Goal: Task Accomplishment & Management: Use online tool/utility

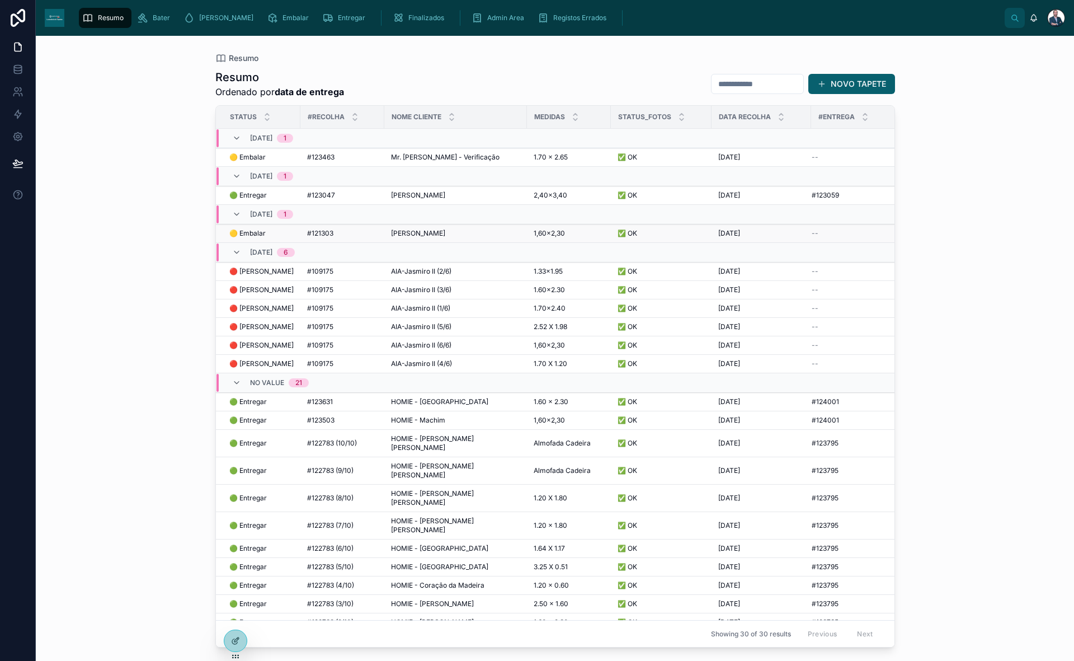
click at [439, 229] on div "[PERSON_NAME] [PERSON_NAME]" at bounding box center [455, 233] width 129 height 9
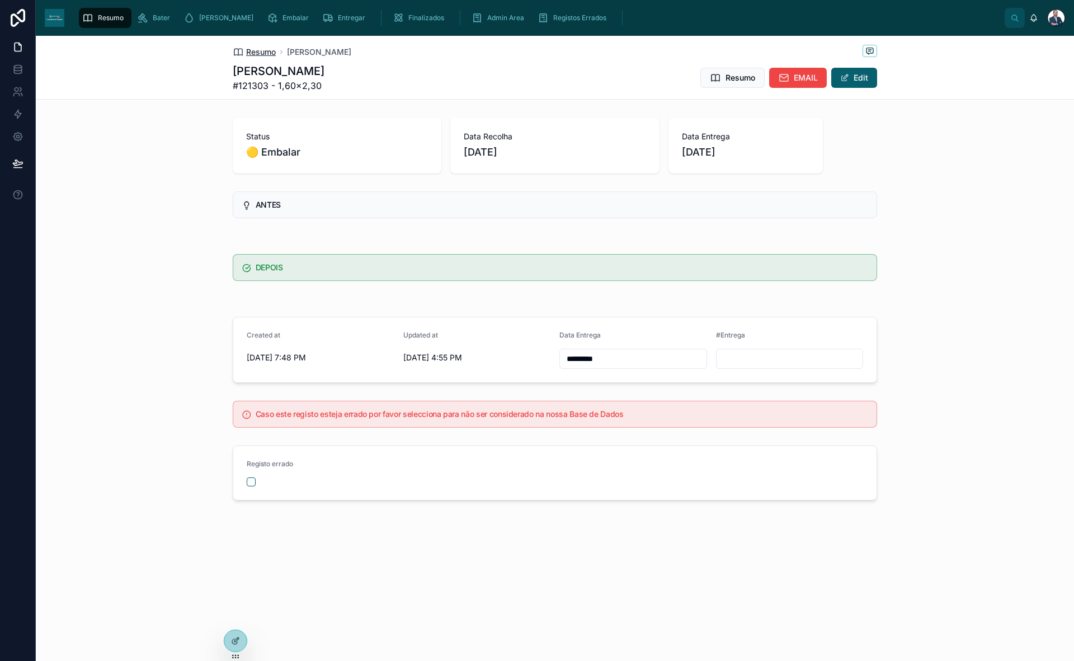
click at [252, 47] on span "Resumo" at bounding box center [261, 51] width 30 height 11
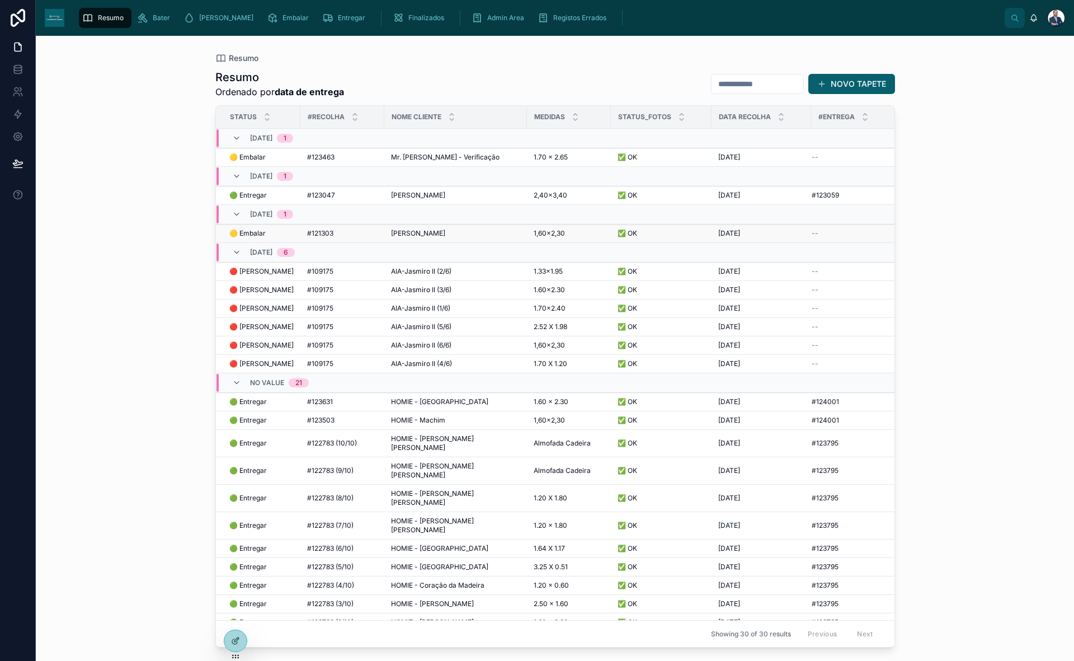
click at [262, 232] on span "🟡 Embalar" at bounding box center [247, 233] width 36 height 9
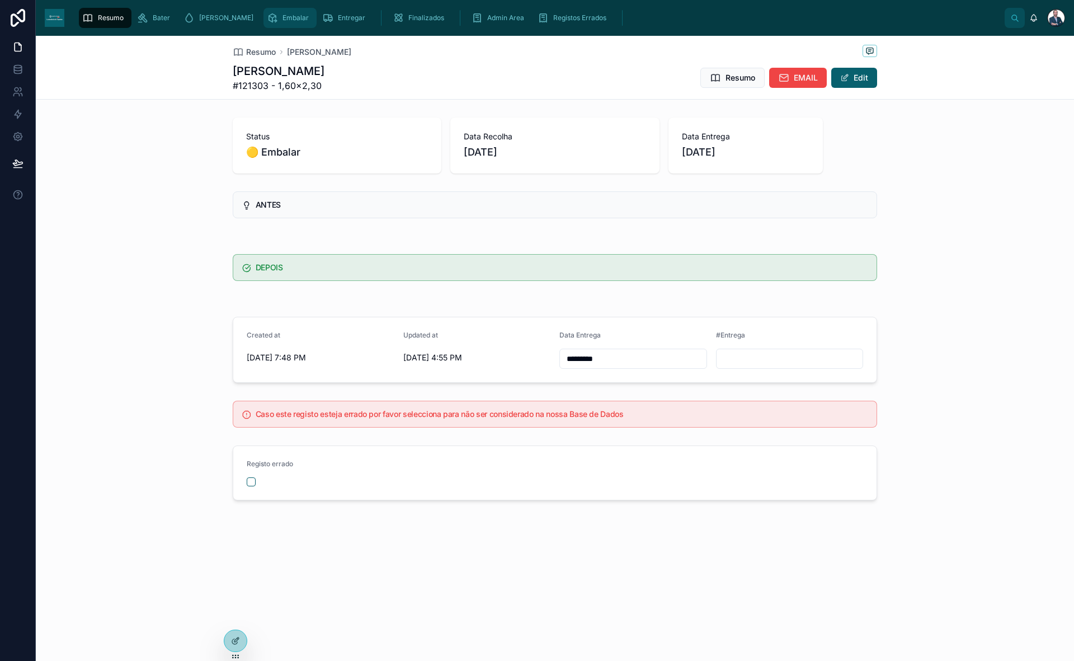
click at [283, 21] on span "Embalar" at bounding box center [296, 17] width 26 height 9
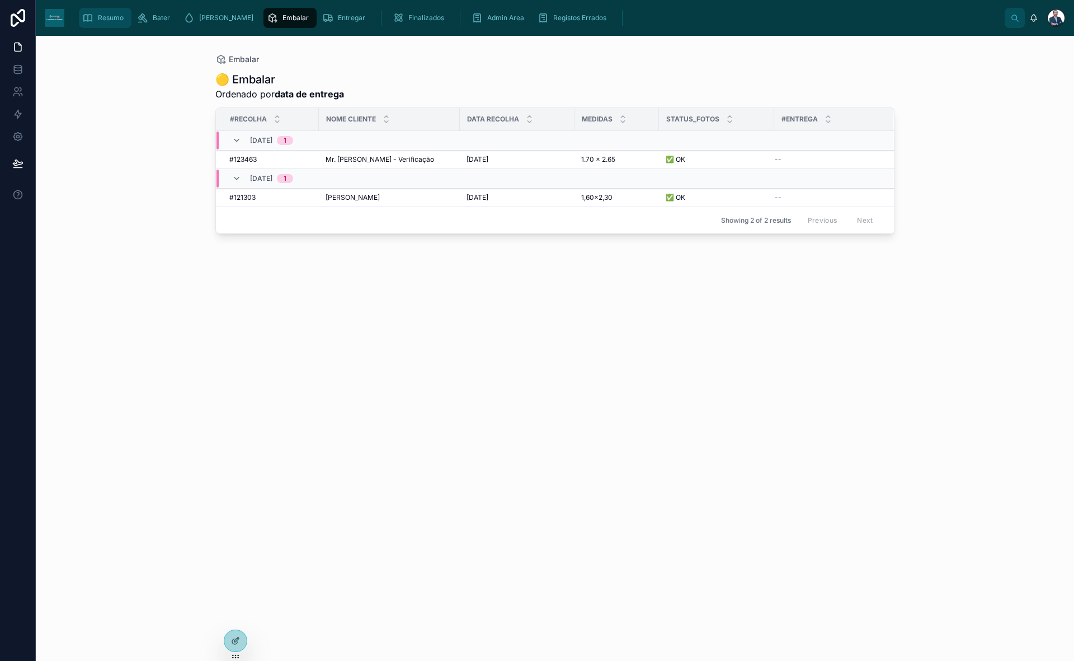
click at [125, 25] on div "Resumo" at bounding box center [105, 18] width 46 height 18
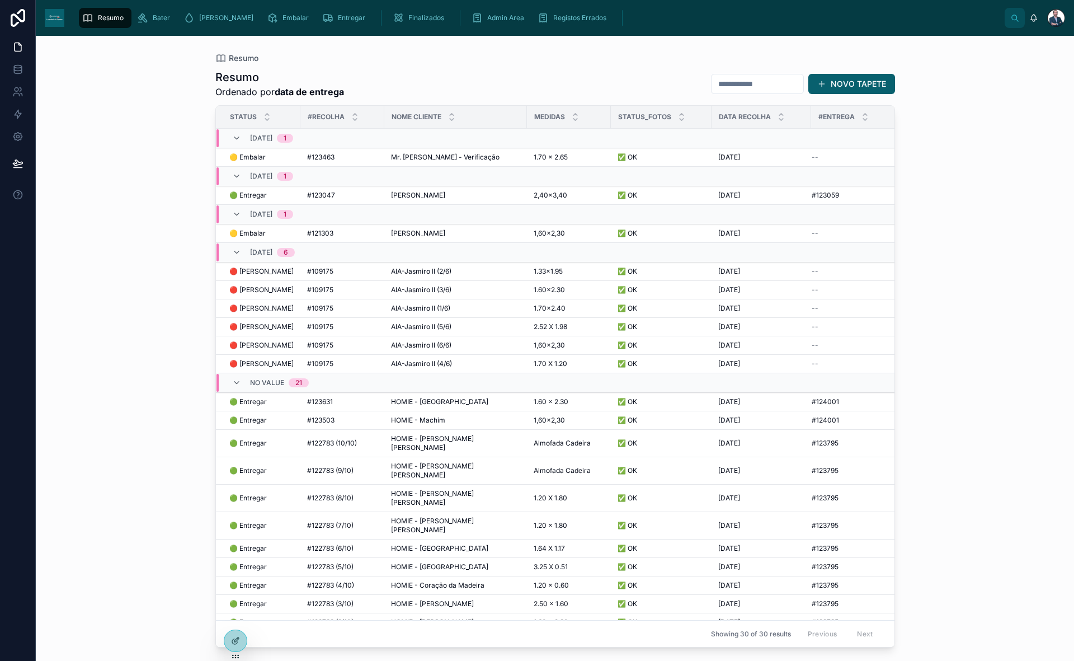
click at [421, 167] on div "[DATE] 1" at bounding box center [372, 176] width 310 height 18
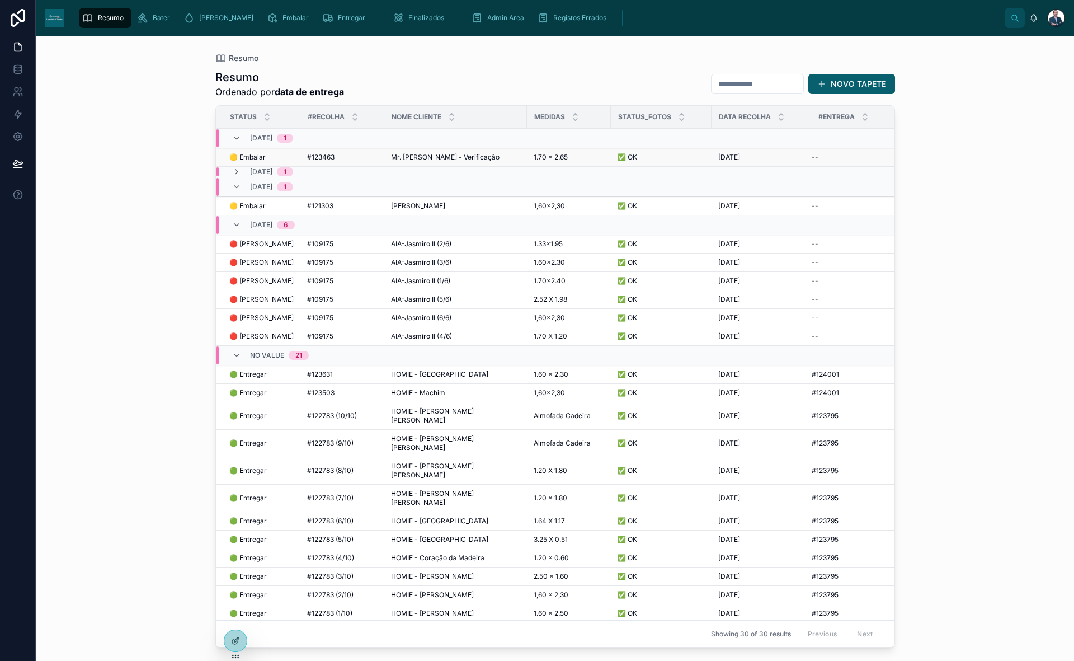
click at [425, 158] on span "Mr. [PERSON_NAME] - Verificação" at bounding box center [445, 157] width 109 height 9
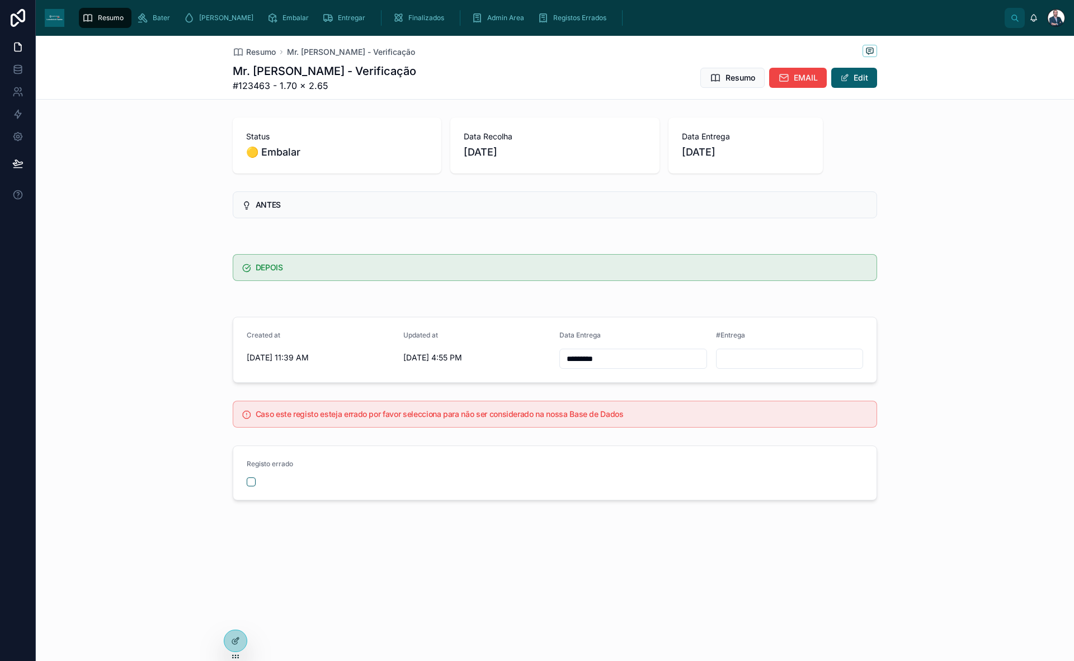
click at [98, 17] on span "Resumo" at bounding box center [111, 17] width 26 height 9
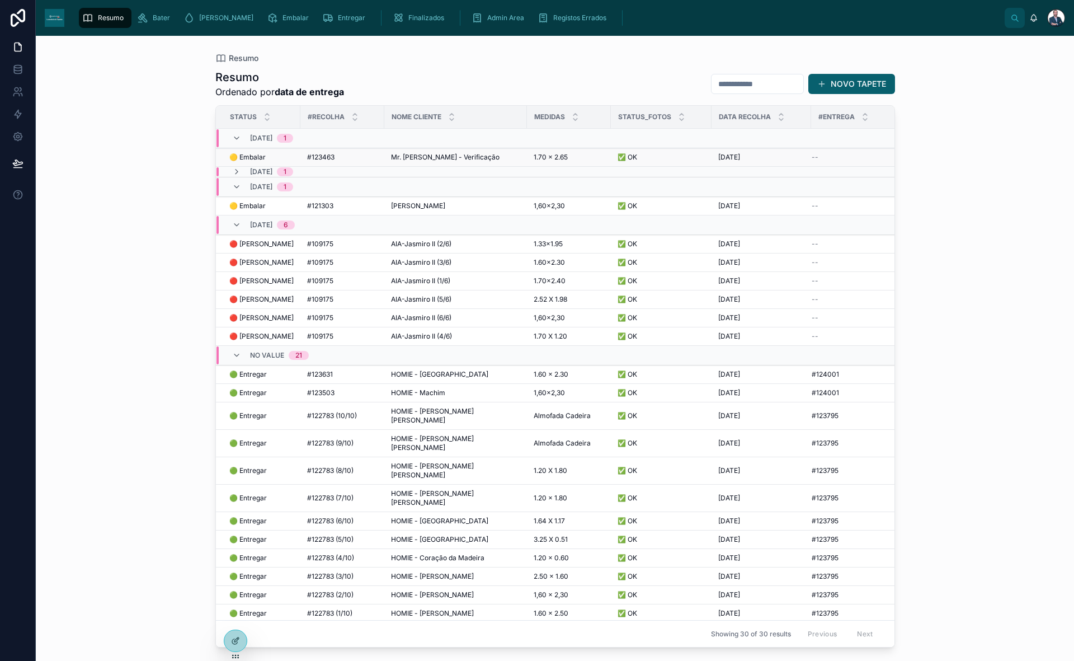
click at [237, 165] on td "🟡 Embalar 🟡 Embalar" at bounding box center [258, 157] width 85 height 18
click at [237, 175] on icon at bounding box center [236, 171] width 9 height 9
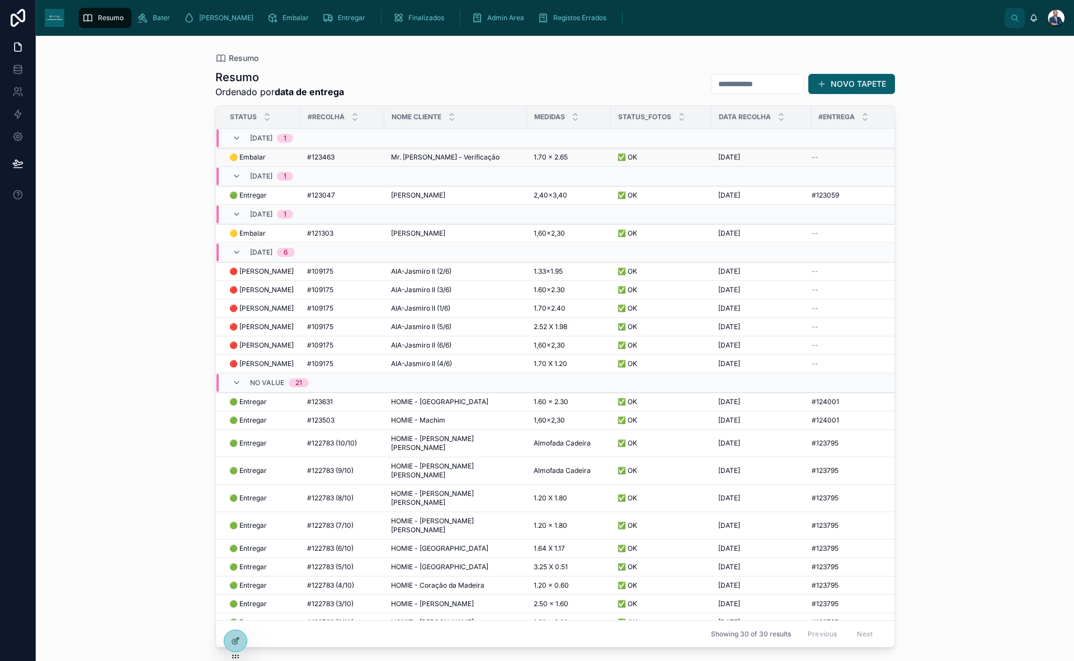
click at [242, 150] on td "🟡 Embalar 🟡 Embalar" at bounding box center [258, 157] width 85 height 18
click at [244, 152] on td "🟡 Embalar 🟡 Embalar" at bounding box center [258, 157] width 85 height 18
click at [245, 155] on span "🟡 Embalar" at bounding box center [247, 157] width 36 height 9
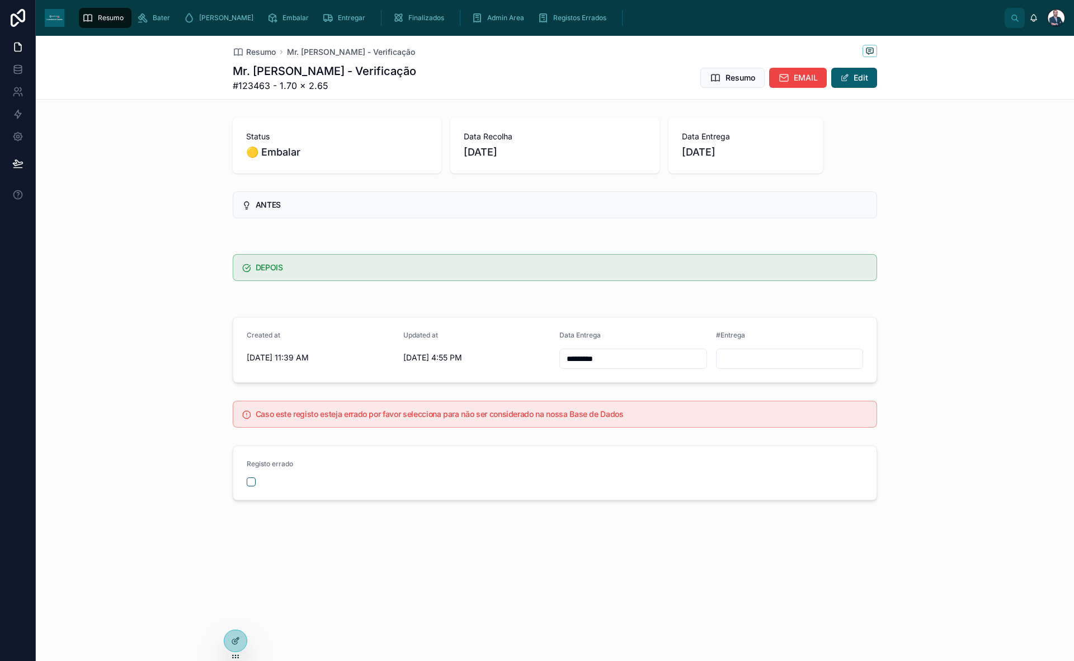
click at [97, 13] on div "Resumo" at bounding box center [105, 18] width 46 height 18
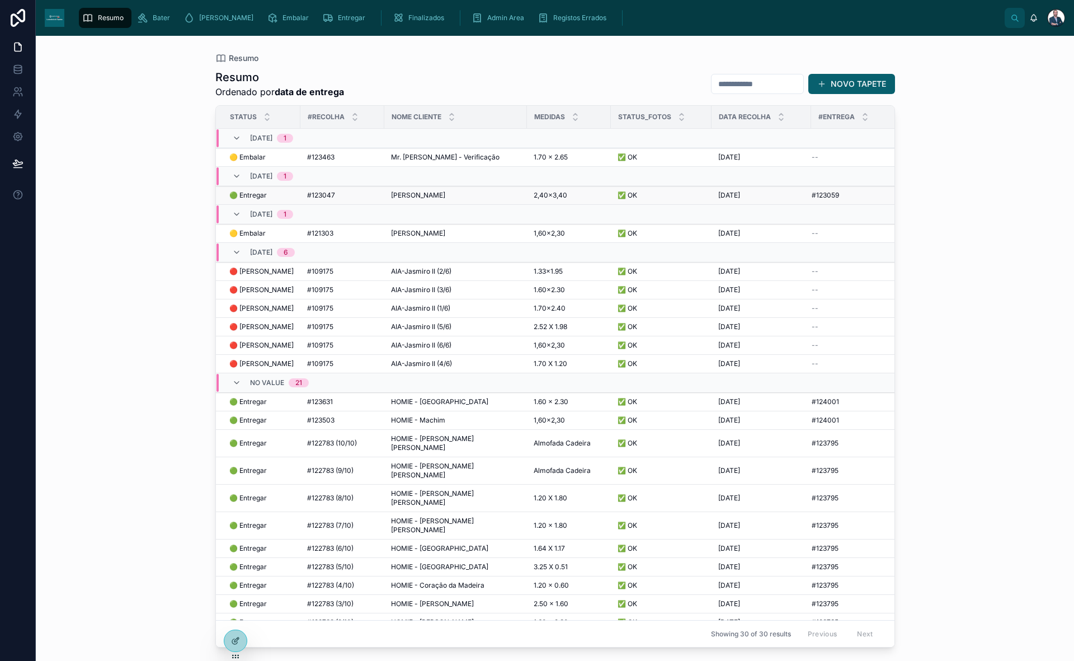
click at [256, 192] on span "🟢 Entregar" at bounding box center [247, 195] width 37 height 9
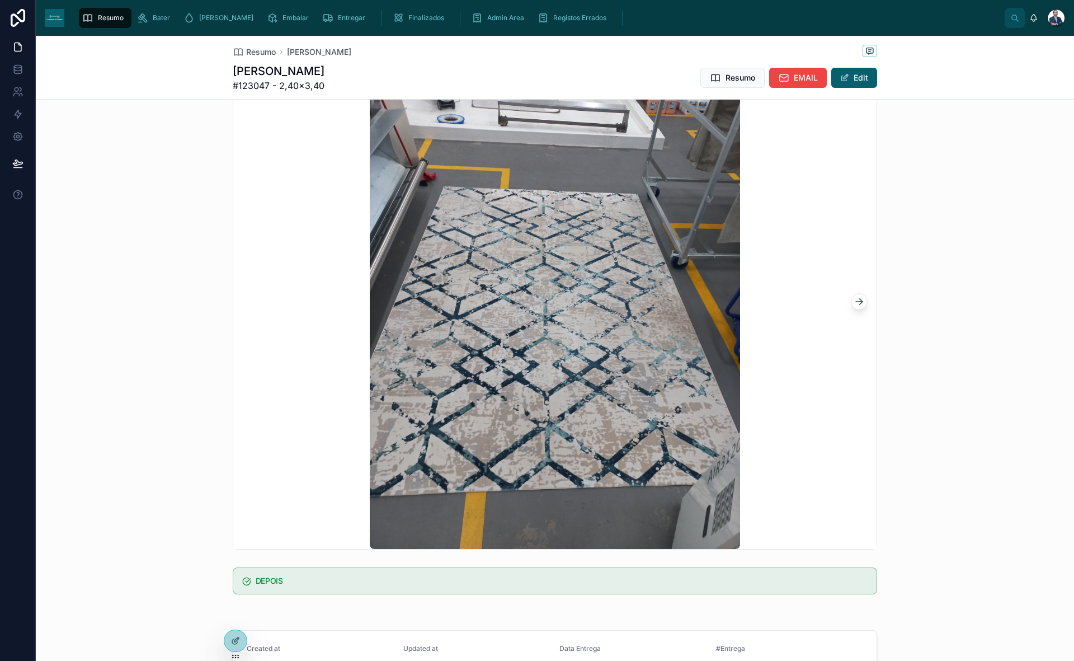
scroll to position [370, 0]
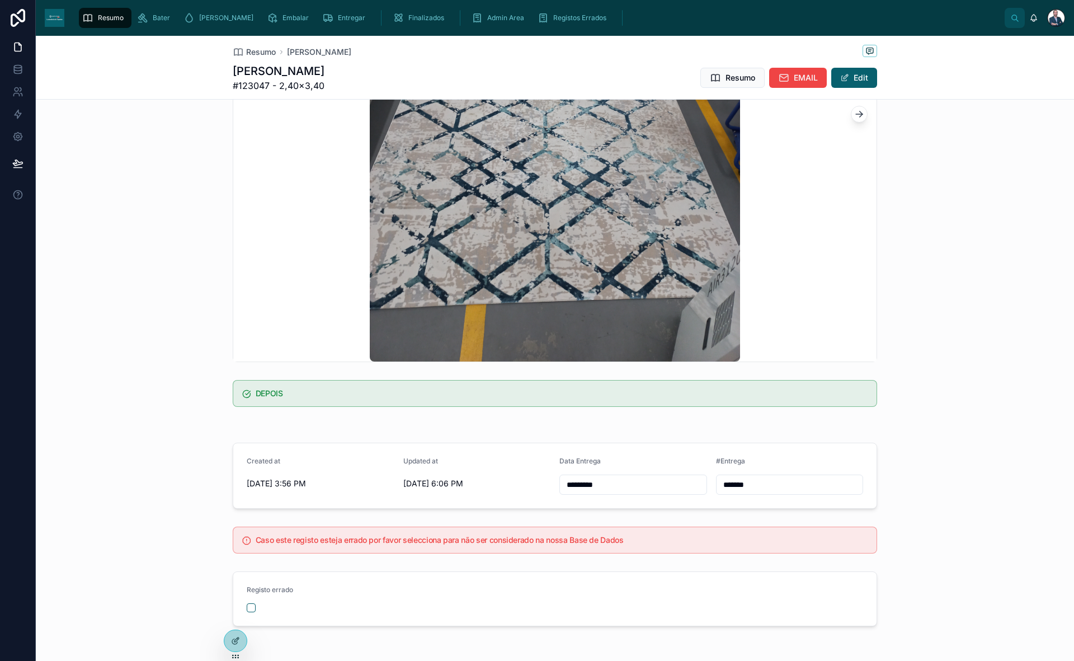
click at [102, 13] on span "Resumo" at bounding box center [111, 17] width 26 height 9
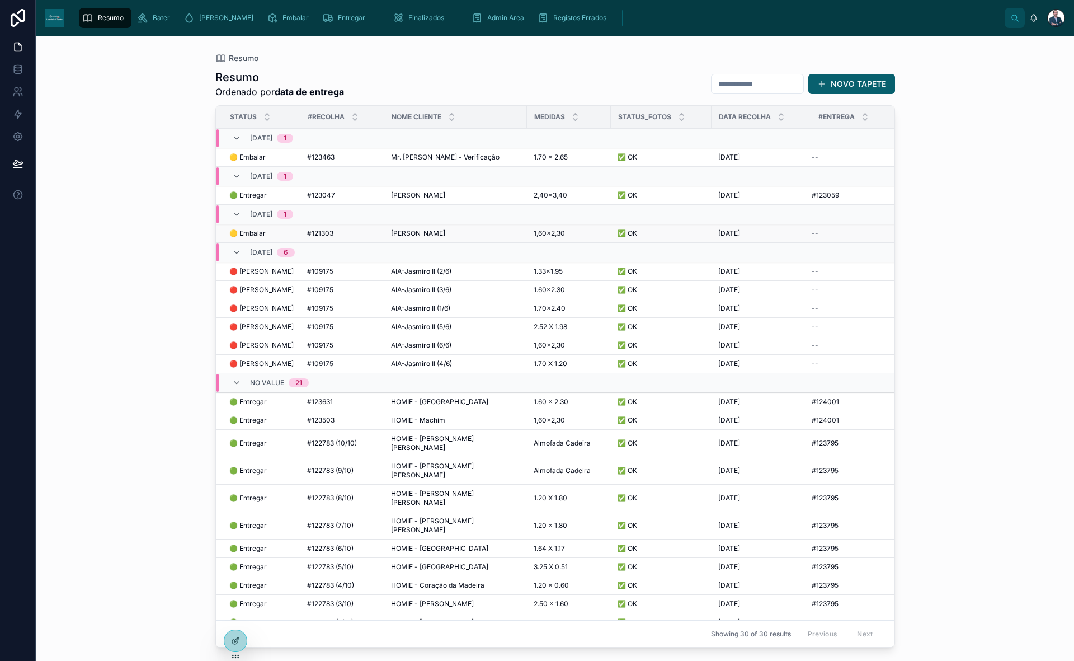
click at [254, 231] on span "🟡 Embalar" at bounding box center [247, 233] width 36 height 9
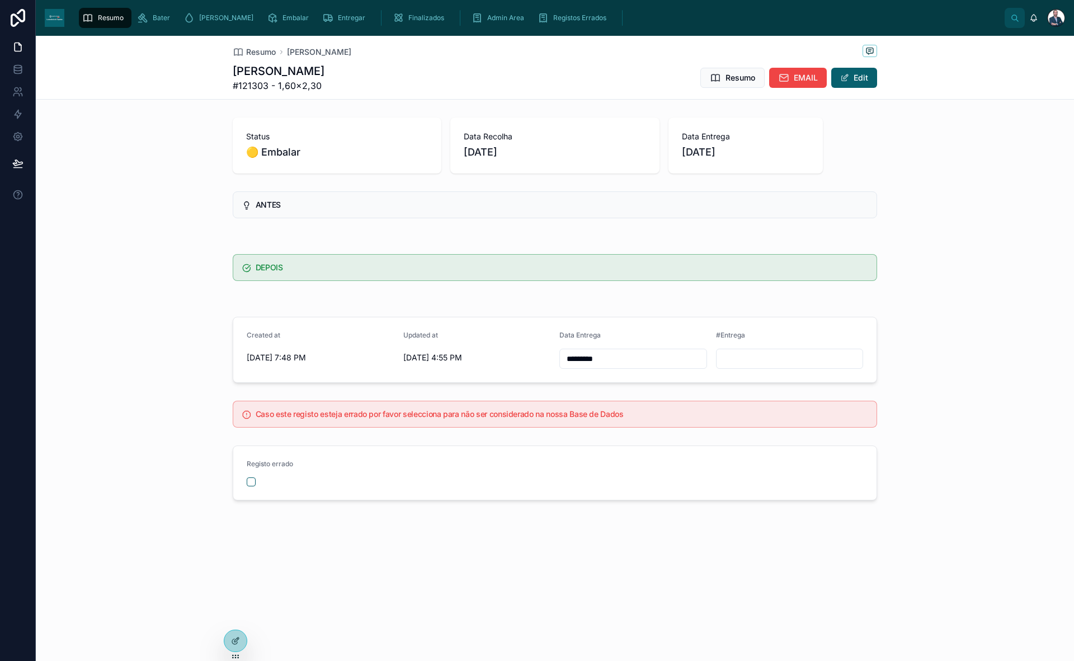
click at [94, 15] on div "Resumo" at bounding box center [105, 18] width 46 height 18
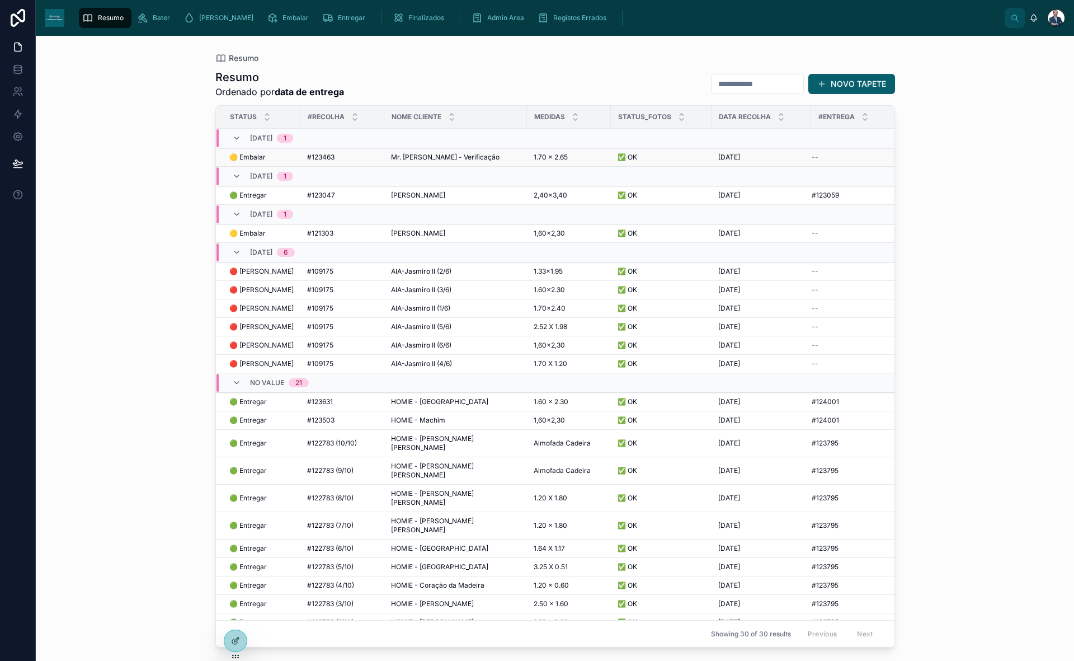
click at [250, 153] on span "🟡 Embalar" at bounding box center [247, 157] width 36 height 9
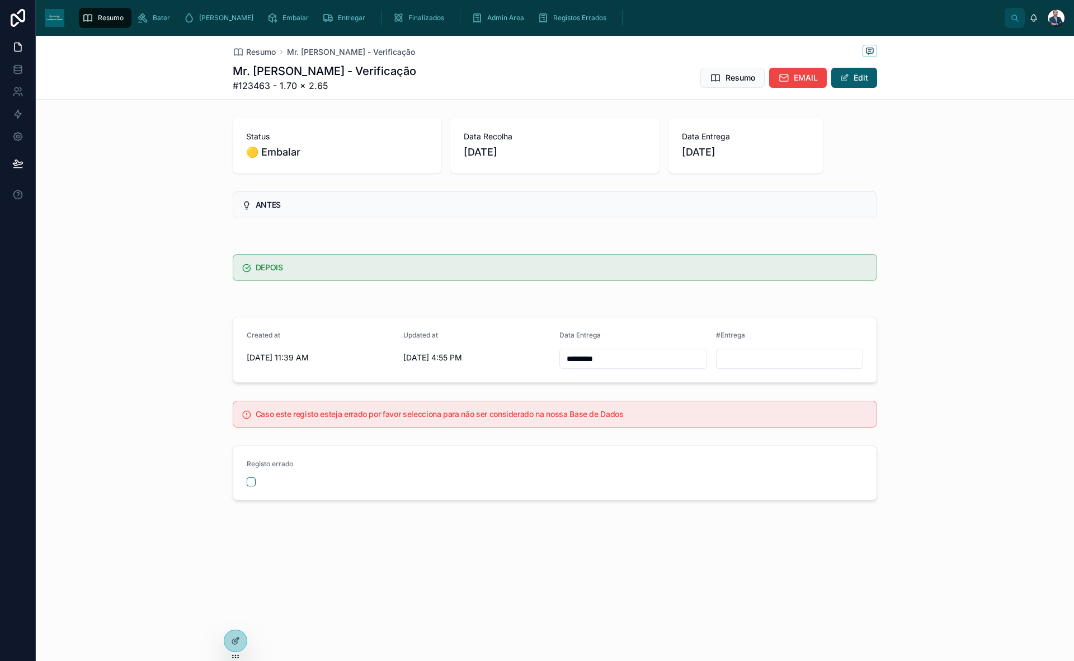
click at [105, 17] on span "Resumo" at bounding box center [111, 17] width 26 height 9
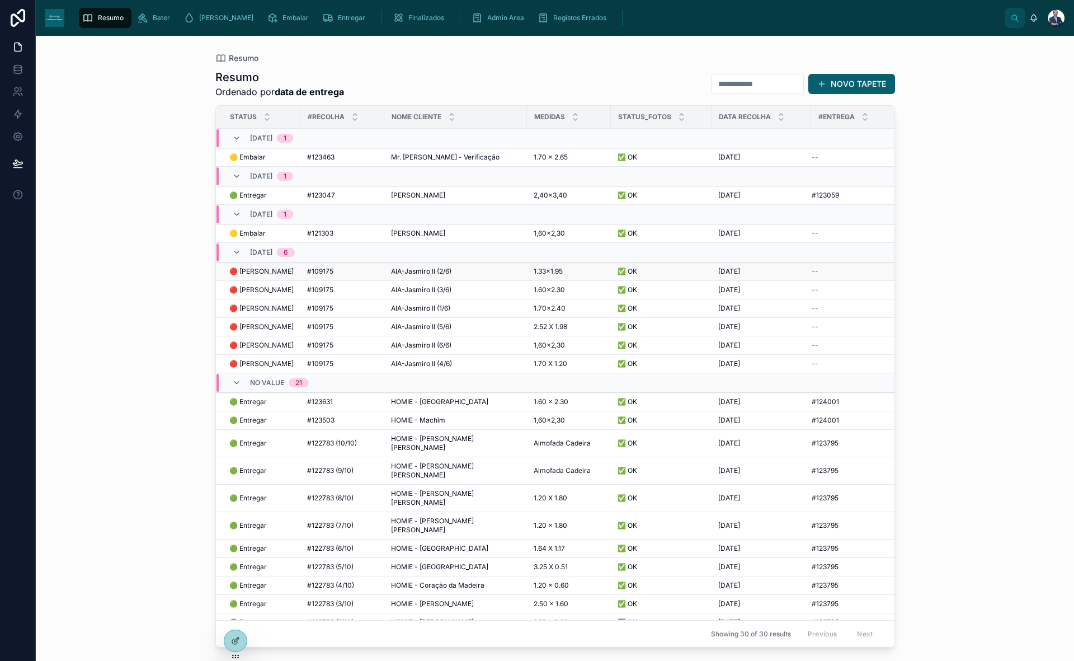
click at [247, 269] on span "🔴 [PERSON_NAME]" at bounding box center [261, 271] width 64 height 9
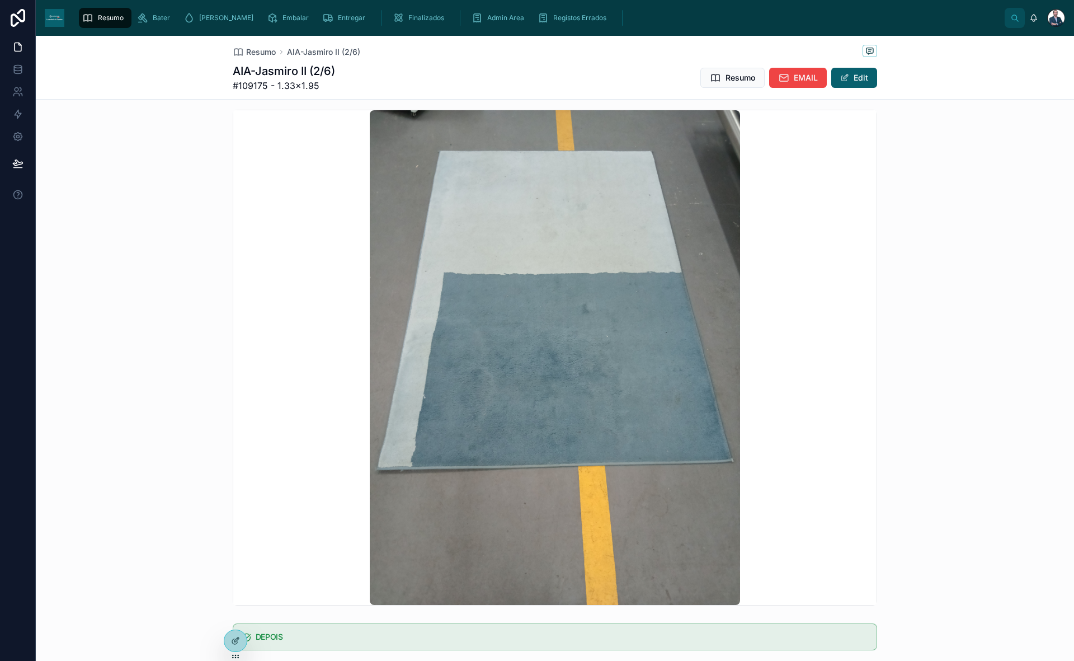
scroll to position [125, 0]
click at [260, 53] on span "Resumo" at bounding box center [261, 51] width 30 height 11
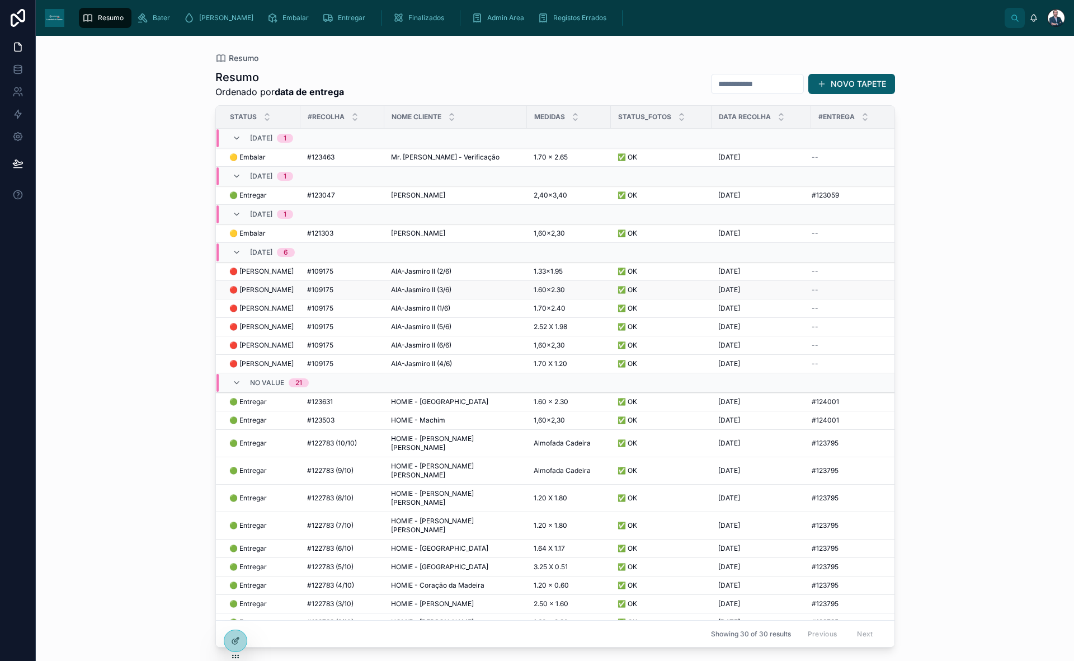
click at [253, 285] on span "🔴 [PERSON_NAME]" at bounding box center [261, 289] width 64 height 9
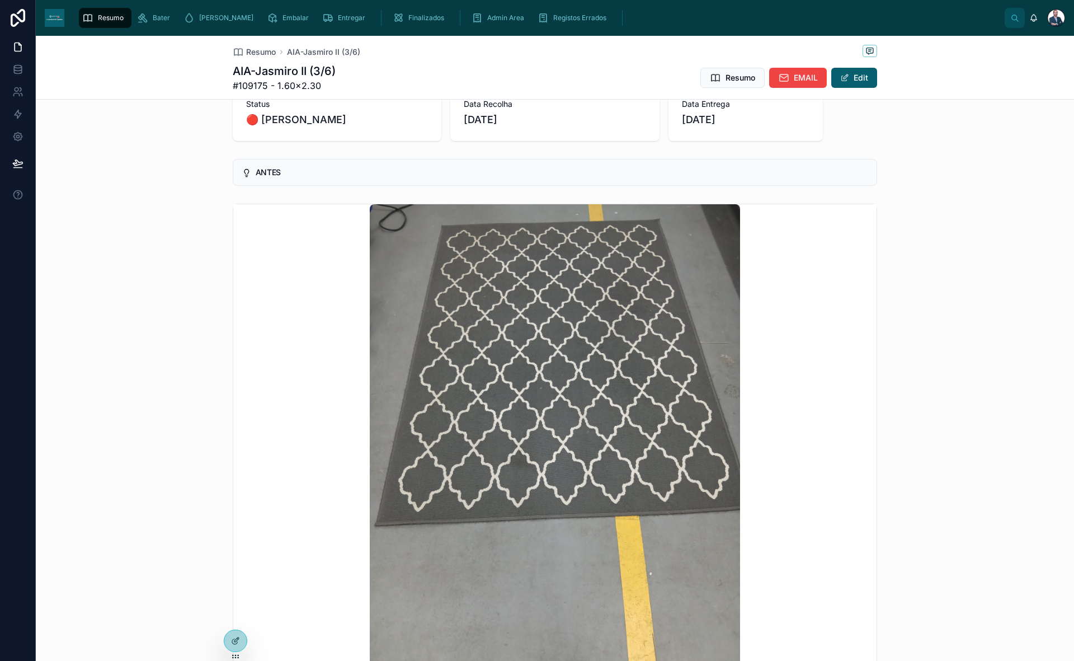
scroll to position [32, 0]
click at [248, 51] on span "Resumo" at bounding box center [261, 51] width 30 height 11
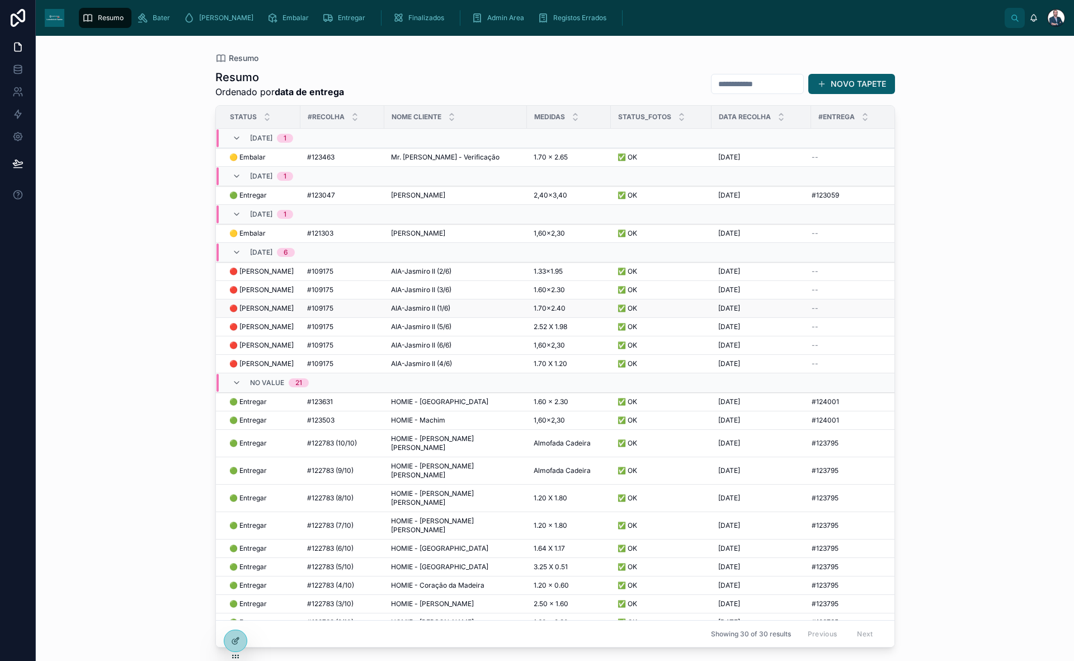
click at [254, 308] on span "🔴 [PERSON_NAME]" at bounding box center [261, 308] width 64 height 9
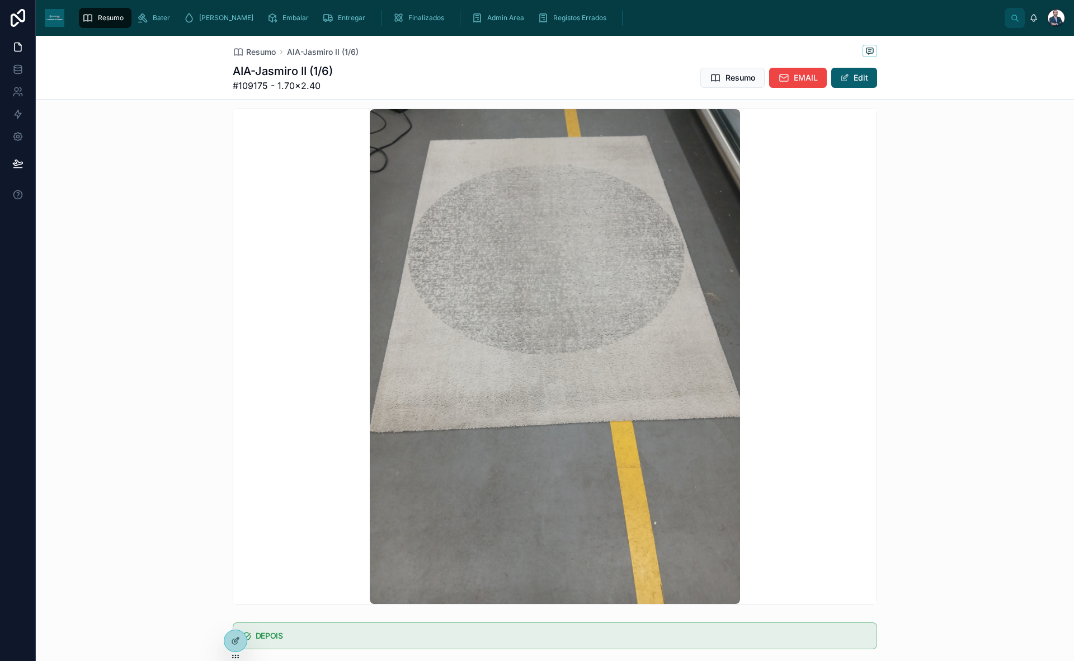
scroll to position [129, 0]
click at [247, 44] on div "Resumo AIA-Jasmiro II (1/6) AIA-Jasmiro II (1/6) #109175 - 1.70×2.40 Resumo EMA…" at bounding box center [555, 67] width 645 height 63
click at [261, 55] on span "Resumo" at bounding box center [261, 51] width 30 height 11
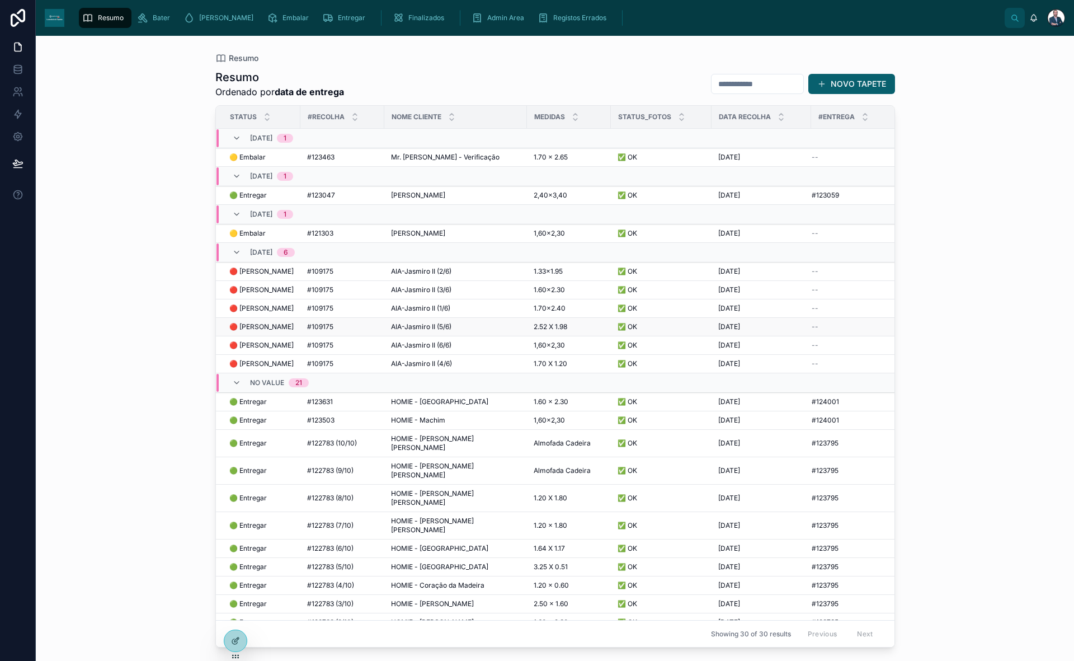
click at [279, 328] on div "🔴 Lavar 🔴 Lavar" at bounding box center [261, 326] width 64 height 9
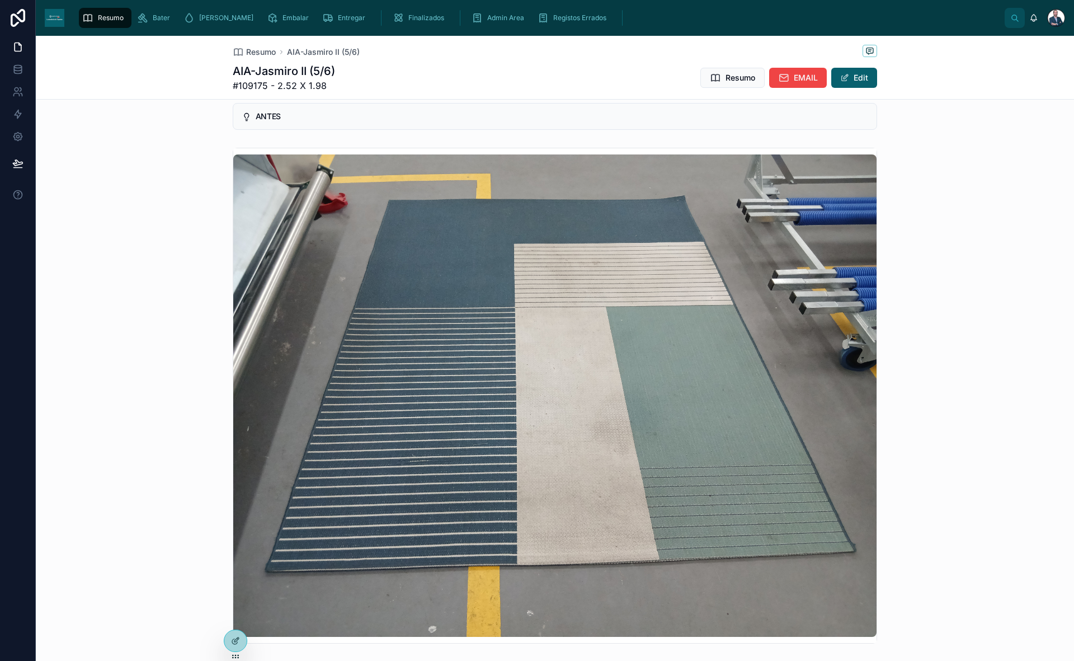
scroll to position [90, 0]
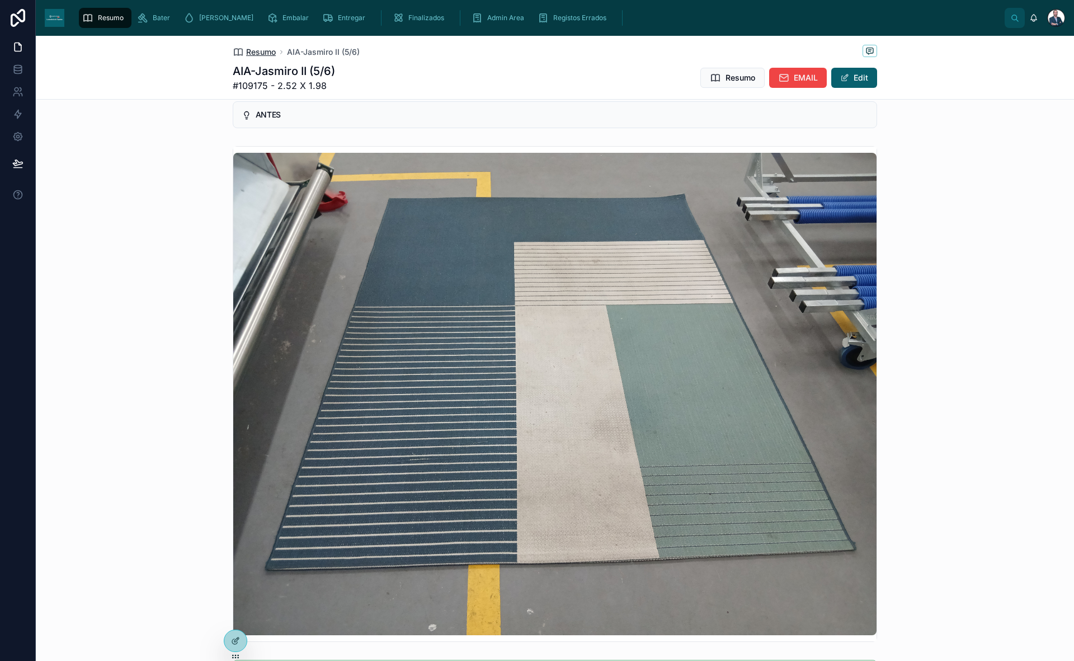
click at [256, 52] on span "Resumo" at bounding box center [261, 51] width 30 height 11
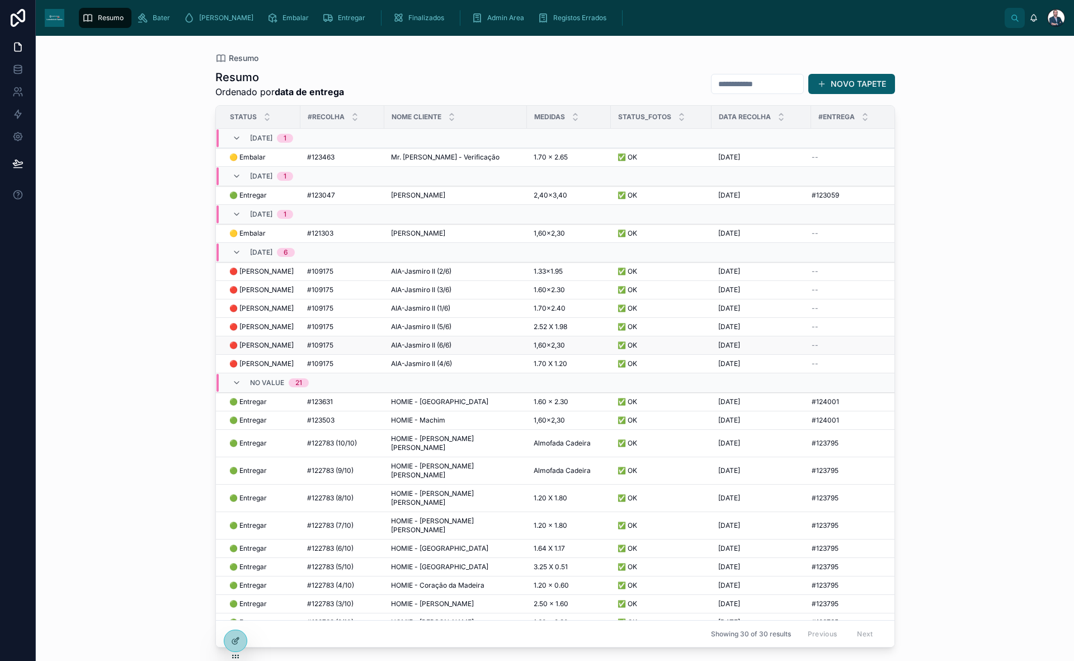
click at [251, 342] on span "🔴 [PERSON_NAME]" at bounding box center [261, 345] width 64 height 9
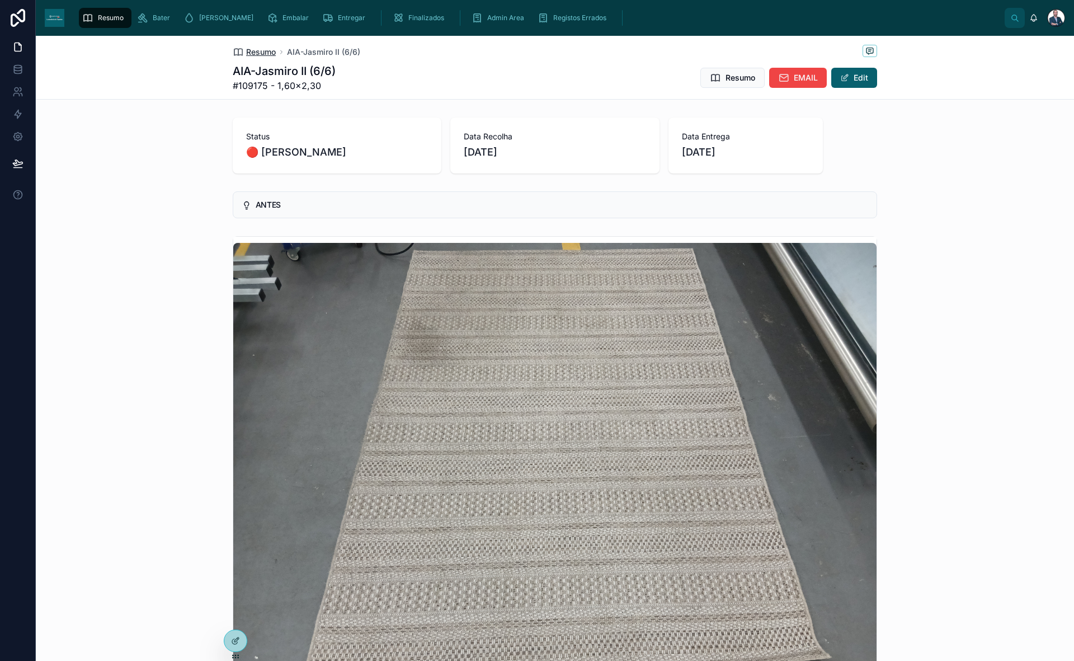
drag, startPoint x: 257, startPoint y: 45, endPoint x: 259, endPoint y: 51, distance: 6.9
click at [259, 51] on div "Resumo AIA-Jasmiro II (6/6)" at bounding box center [555, 52] width 645 height 14
click at [259, 51] on span "Resumo" at bounding box center [261, 51] width 30 height 11
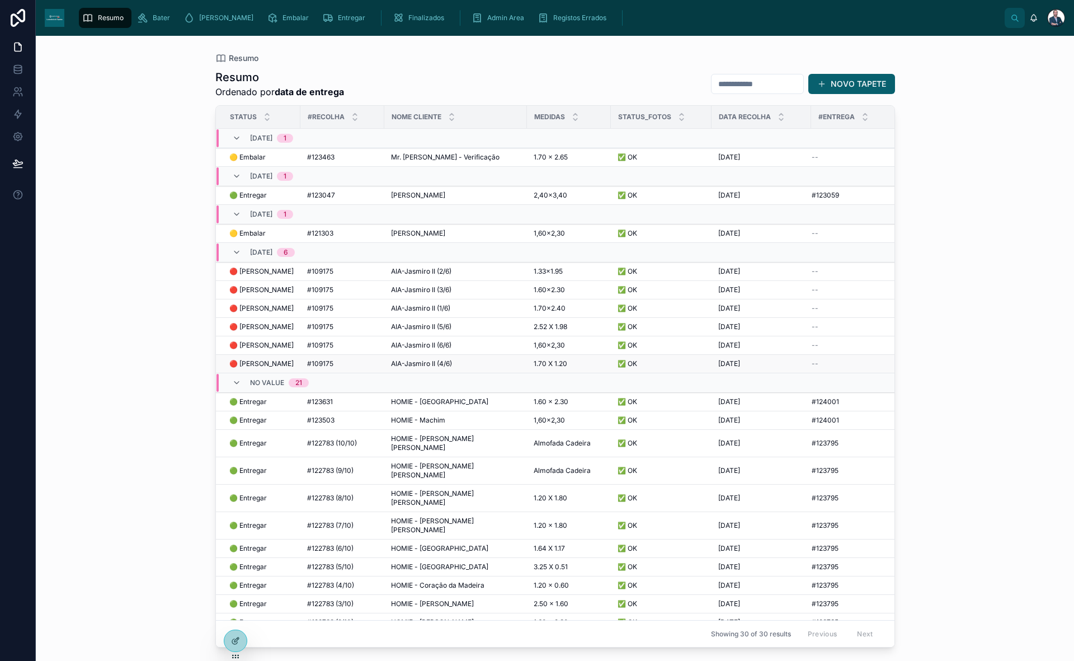
click at [255, 364] on span "🔴 [PERSON_NAME]" at bounding box center [261, 363] width 64 height 9
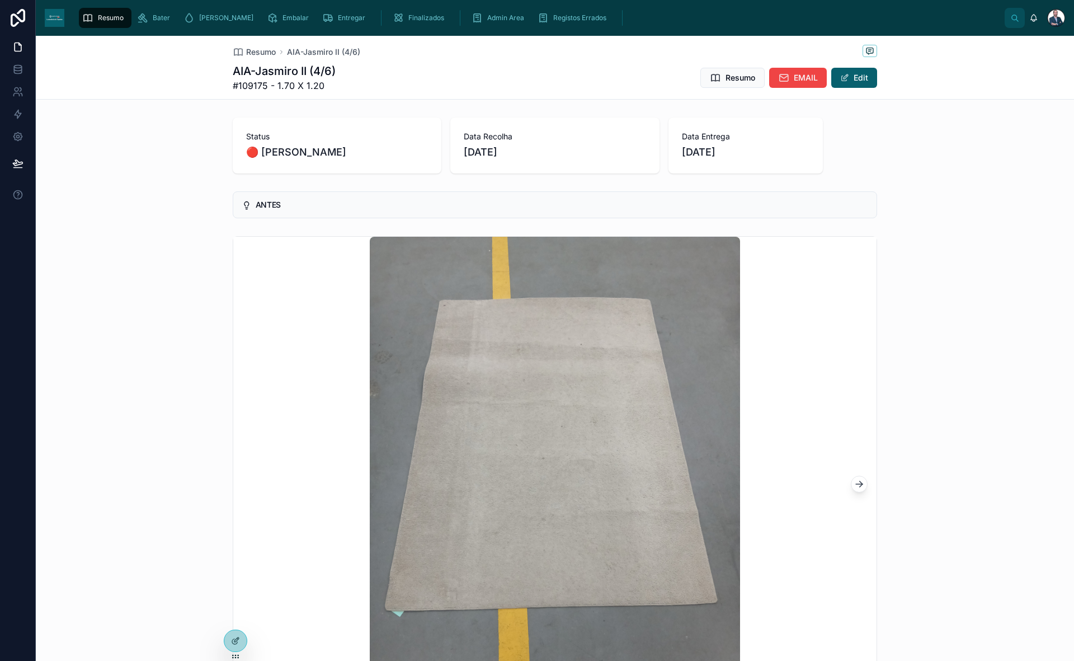
click at [115, 22] on div "Resumo" at bounding box center [105, 18] width 46 height 18
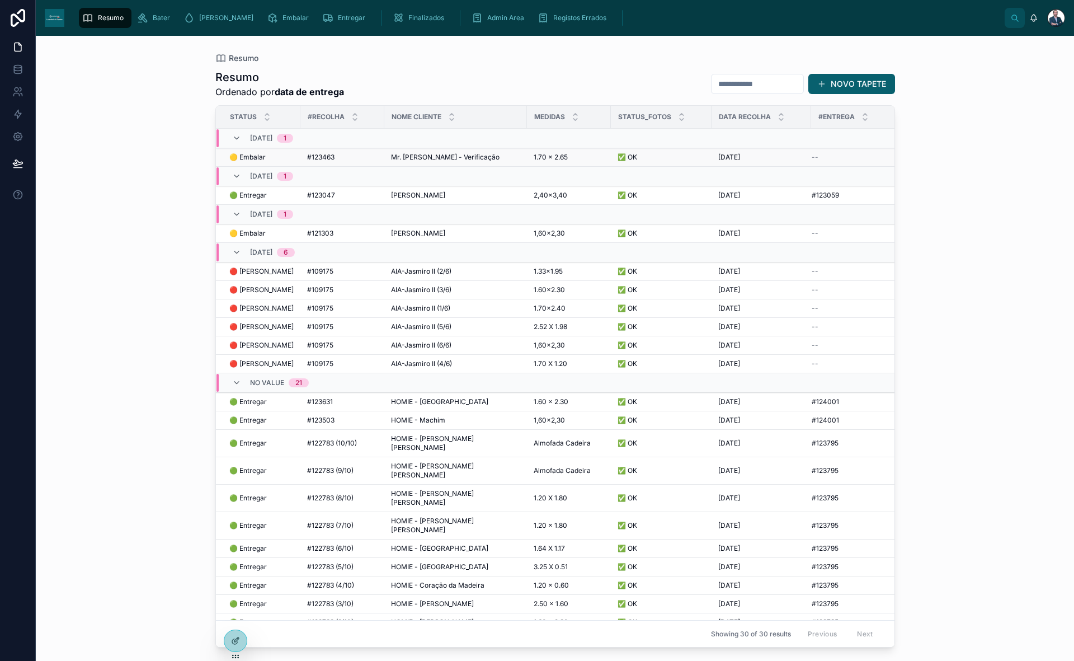
click at [291, 155] on div "🟡 Embalar 🟡 Embalar" at bounding box center [261, 157] width 64 height 9
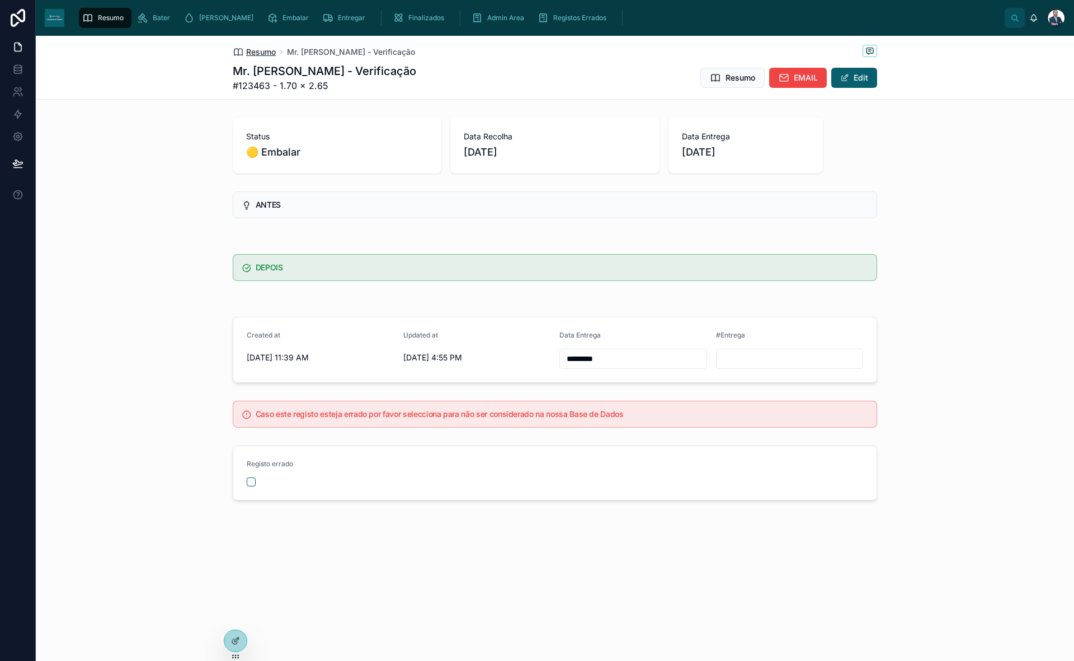
click at [247, 49] on span "Resumo" at bounding box center [261, 51] width 30 height 11
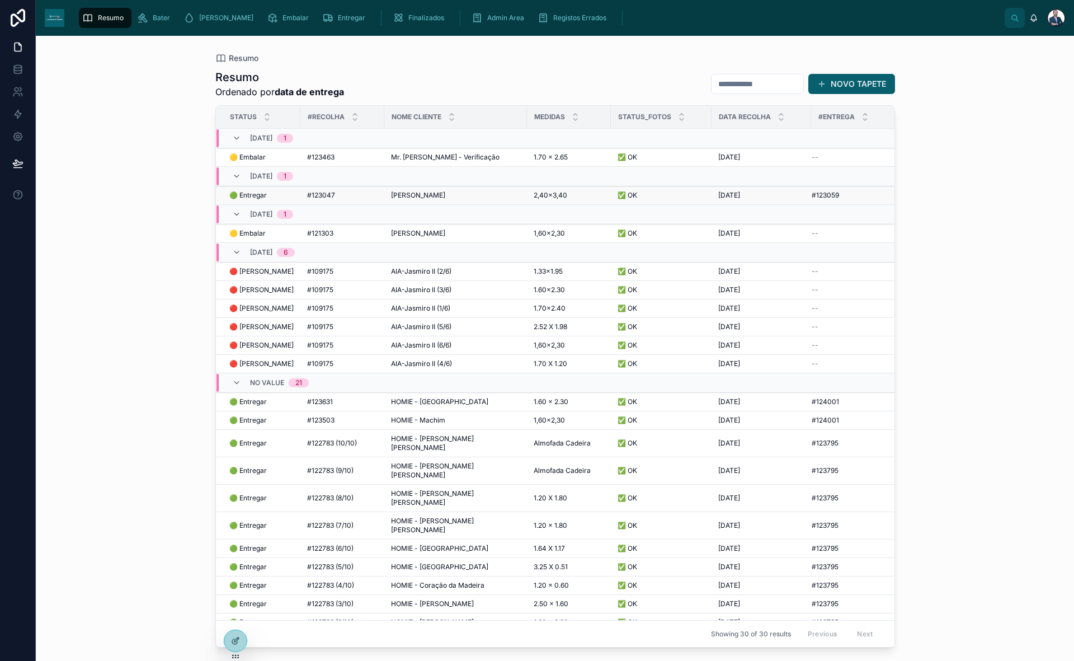
click at [242, 192] on span "🟢 Entregar" at bounding box center [247, 195] width 37 height 9
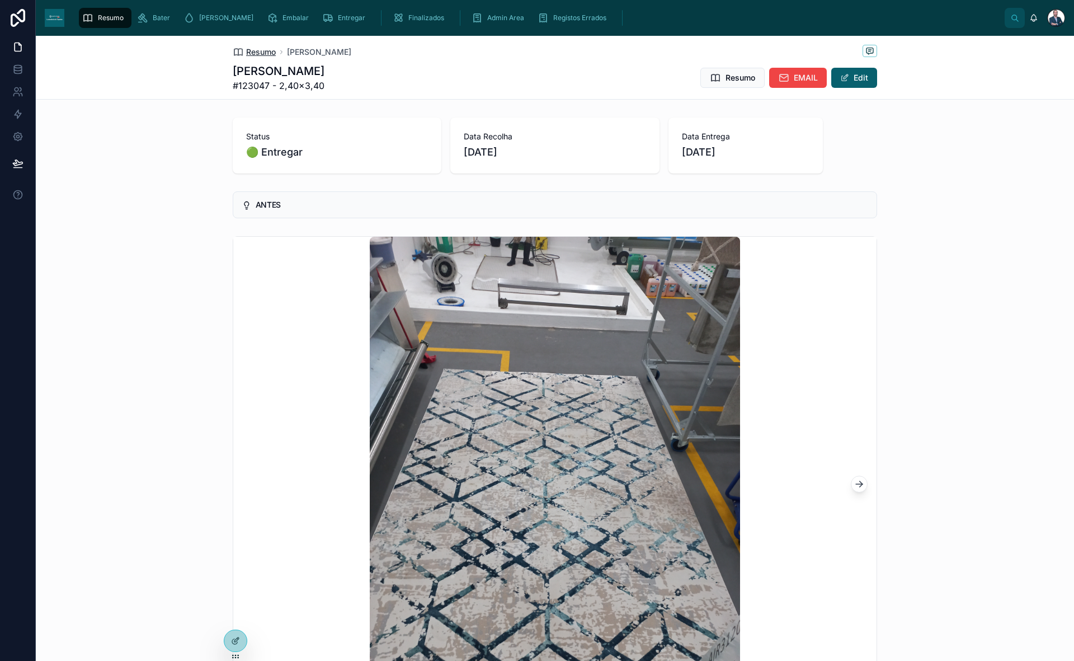
click at [257, 49] on span "Resumo" at bounding box center [261, 51] width 30 height 11
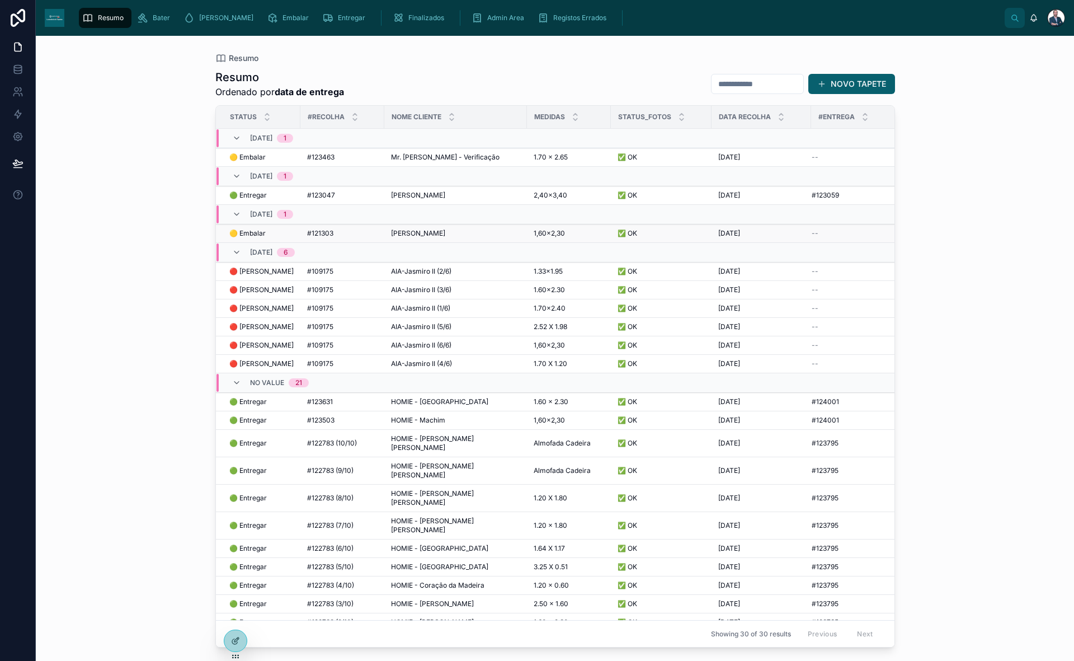
click at [257, 224] on td "🟡 Embalar 🟡 Embalar" at bounding box center [258, 233] width 85 height 18
click at [259, 230] on span "🟡 Embalar" at bounding box center [247, 233] width 36 height 9
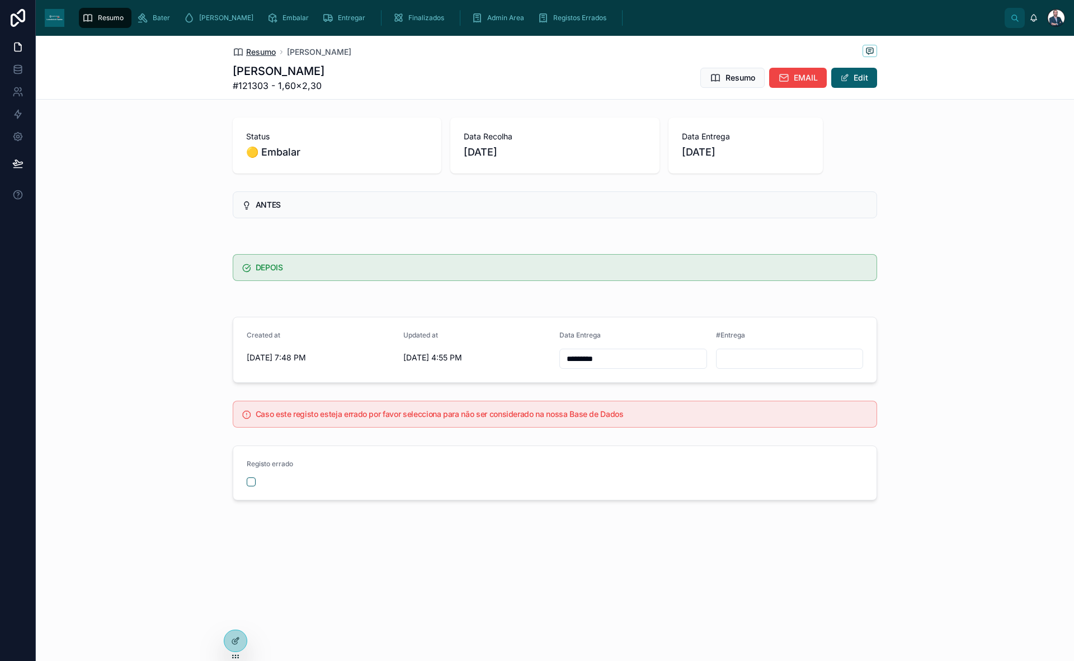
click at [266, 51] on span "Resumo" at bounding box center [261, 51] width 30 height 11
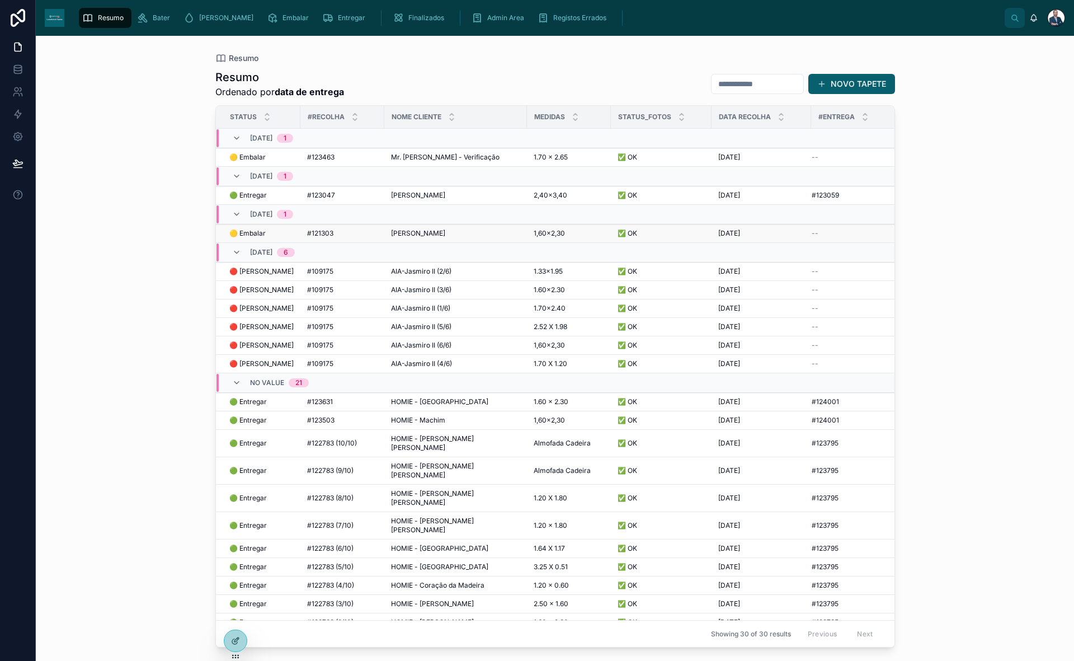
click at [259, 231] on span "🟡 Embalar" at bounding box center [247, 233] width 36 height 9
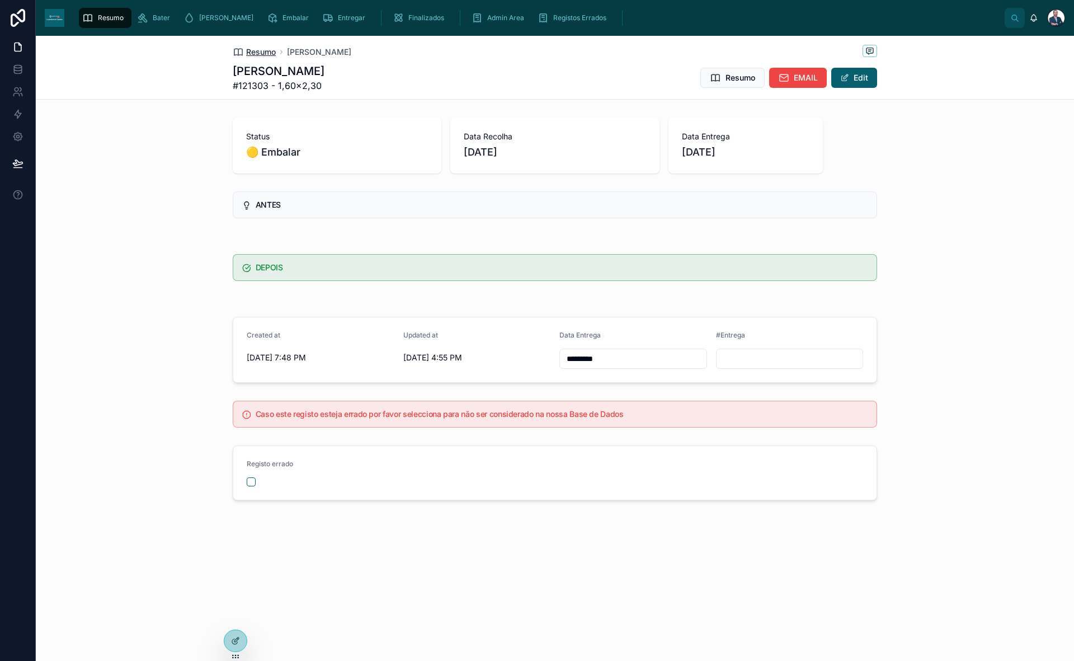
click at [255, 55] on span "Resumo" at bounding box center [261, 51] width 30 height 11
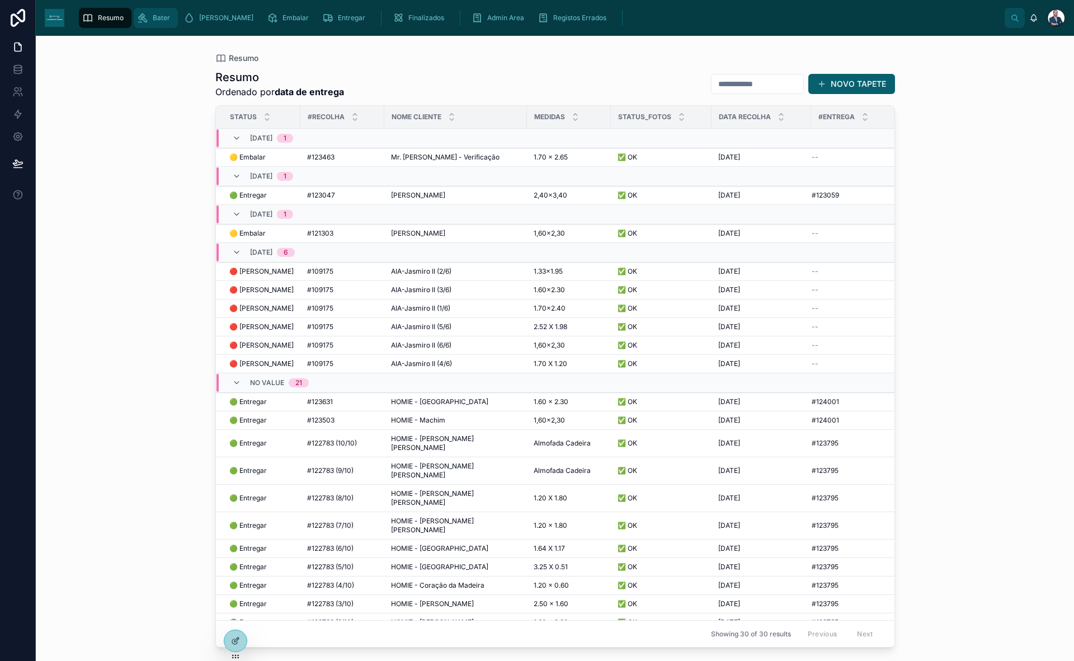
click at [157, 20] on span "Bater" at bounding box center [161, 17] width 17 height 9
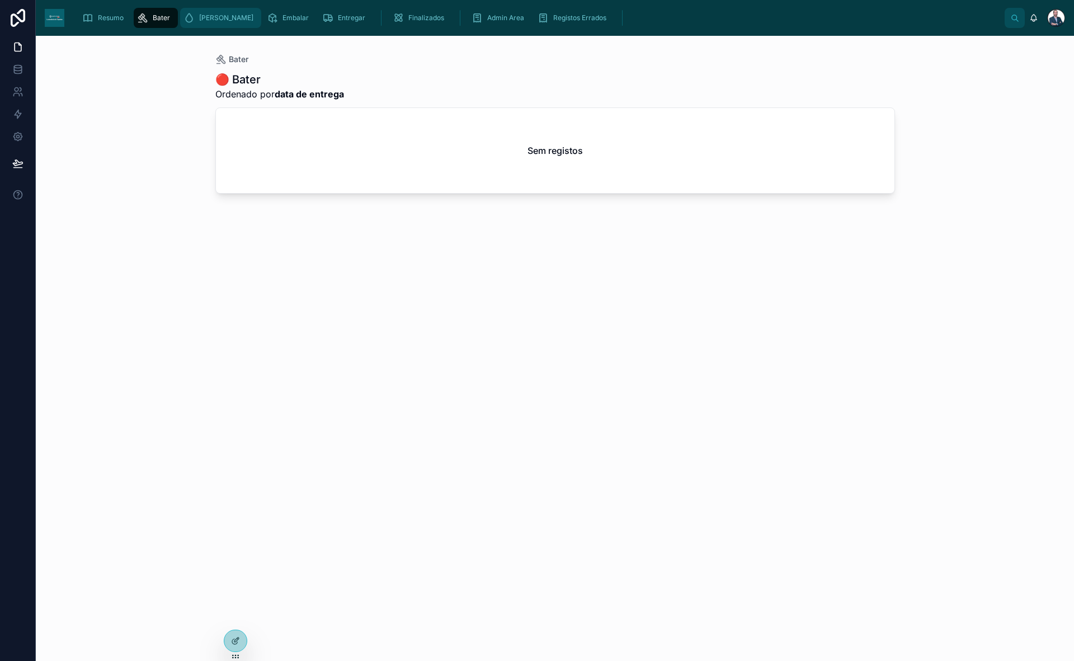
click at [198, 25] on div "[PERSON_NAME]" at bounding box center [221, 18] width 74 height 18
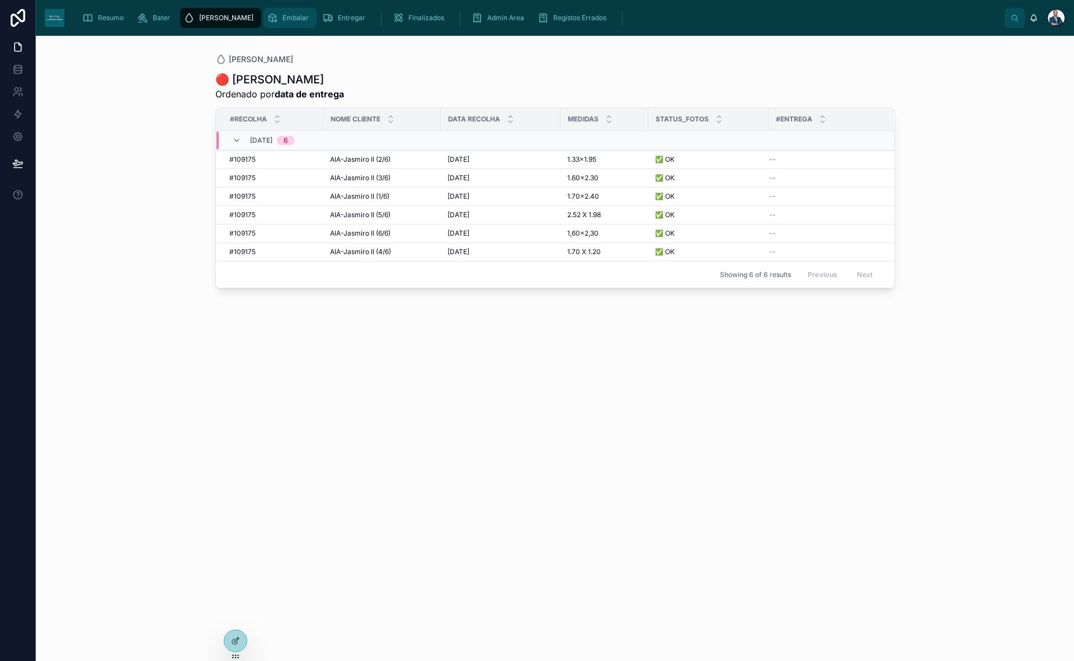
click at [283, 21] on span "Embalar" at bounding box center [296, 17] width 26 height 9
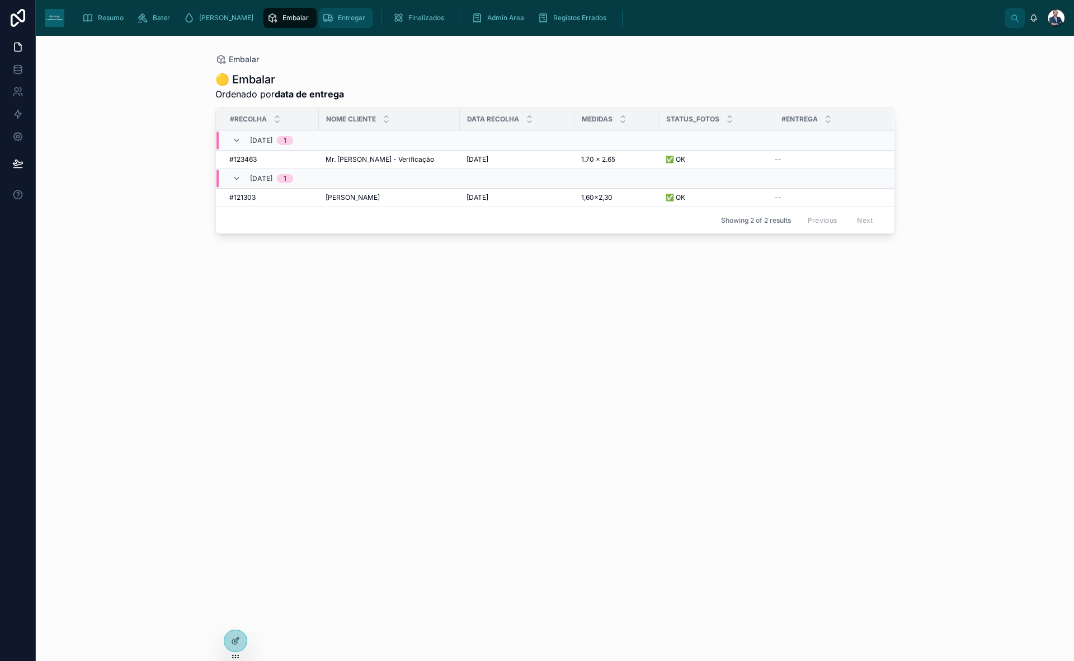
click at [322, 11] on div "Entregar" at bounding box center [346, 18] width 48 height 18
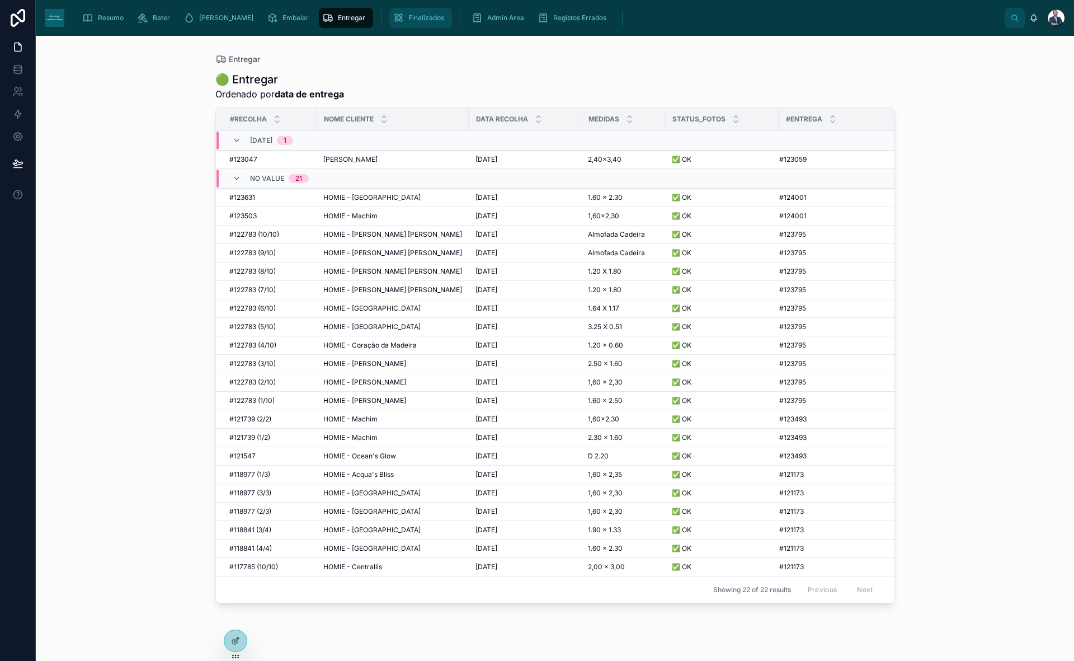
click at [409, 16] on span "Finalizados" at bounding box center [427, 17] width 36 height 9
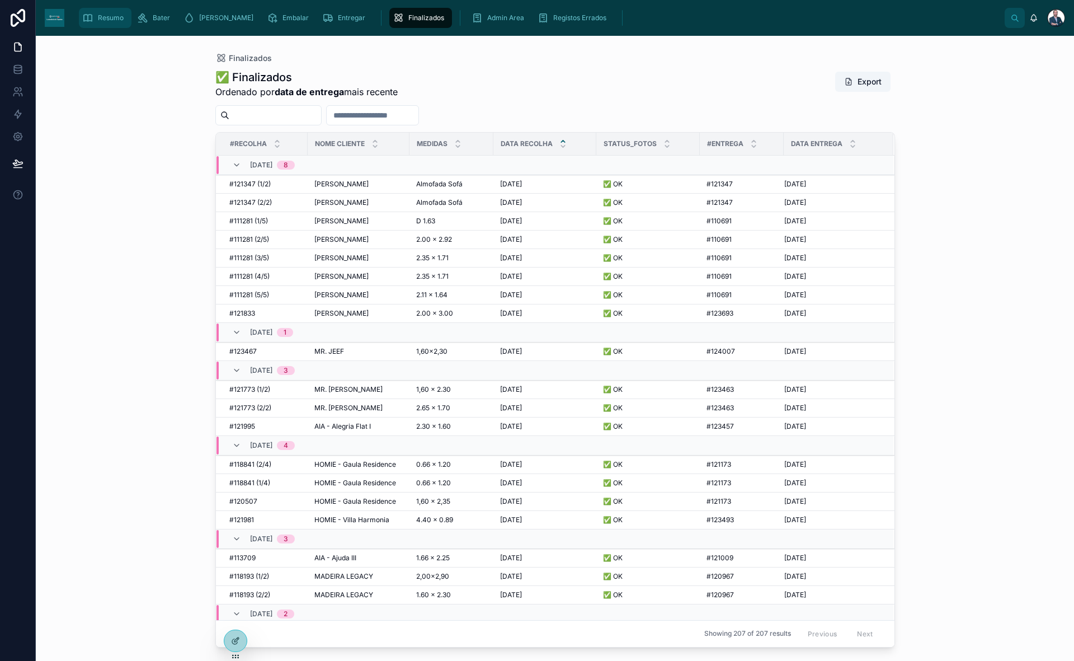
click at [91, 12] on icon "scrollable content" at bounding box center [87, 17] width 11 height 11
